Goal: Task Accomplishment & Management: Manage account settings

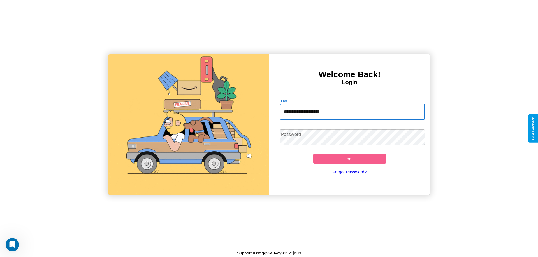
type input "**********"
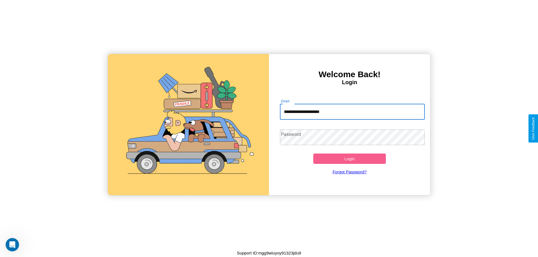
click at [349, 159] on button "Login" at bounding box center [349, 159] width 73 height 10
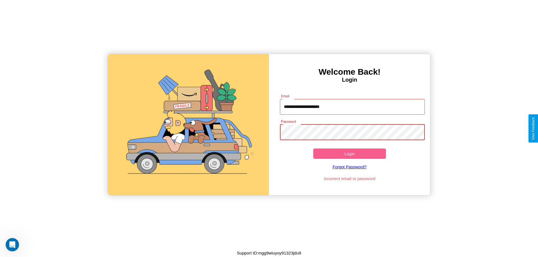
click at [349, 154] on button "Login" at bounding box center [349, 154] width 73 height 10
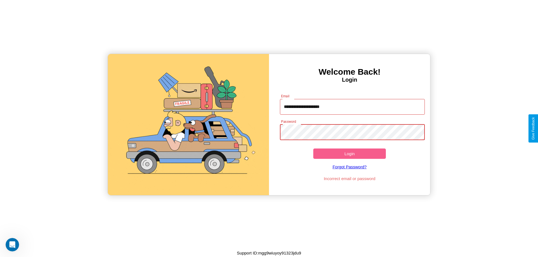
click at [349, 154] on button "Login" at bounding box center [349, 154] width 73 height 10
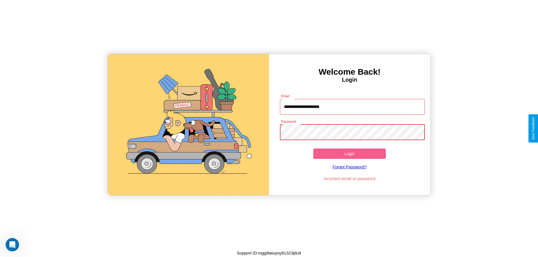
click at [349, 154] on button "Login" at bounding box center [349, 154] width 73 height 10
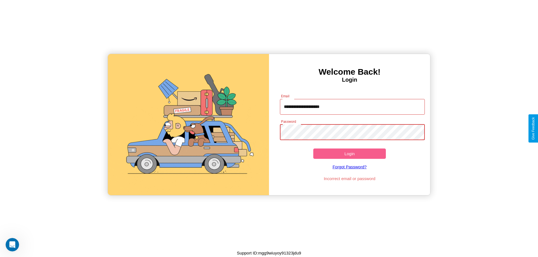
click at [349, 154] on button "Login" at bounding box center [349, 154] width 73 height 10
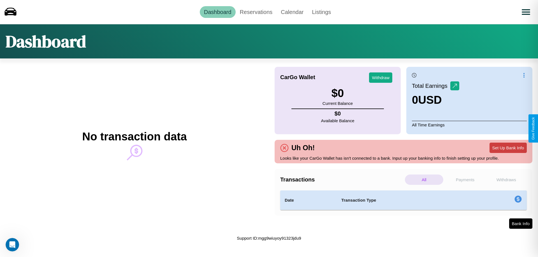
click at [508, 148] on button "Set Up Bank Info" at bounding box center [507, 148] width 37 height 10
